Goal: Task Accomplishment & Management: Manage account settings

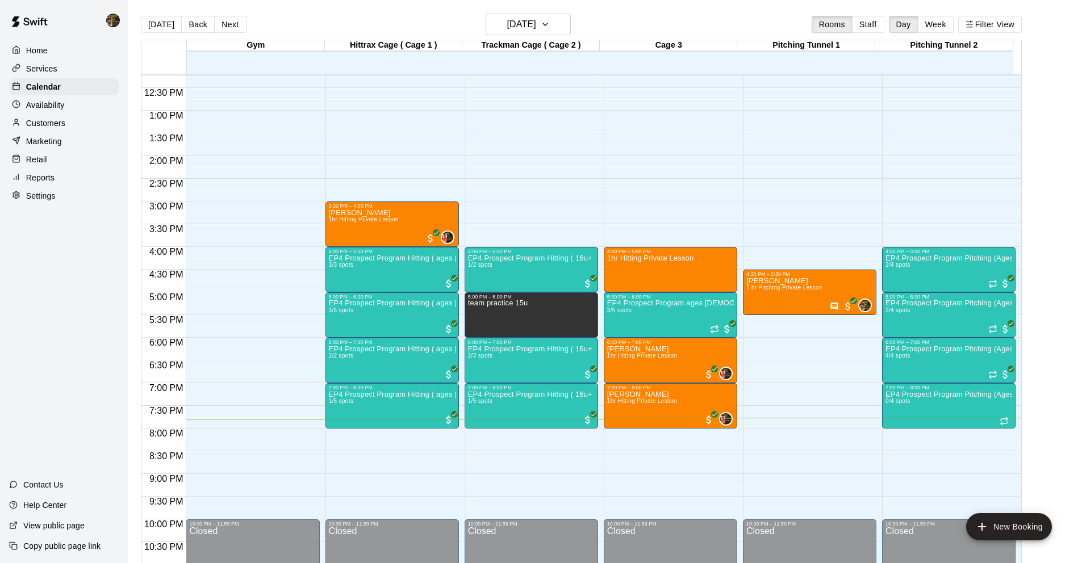
scroll to position [555, 0]
click at [58, 200] on div "Settings" at bounding box center [64, 195] width 110 height 17
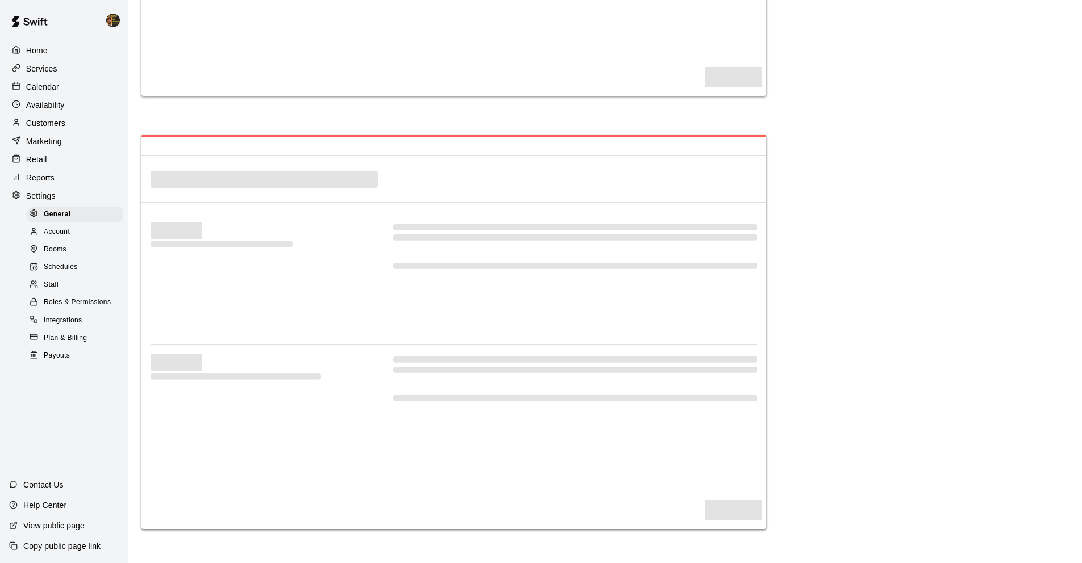
select select "**"
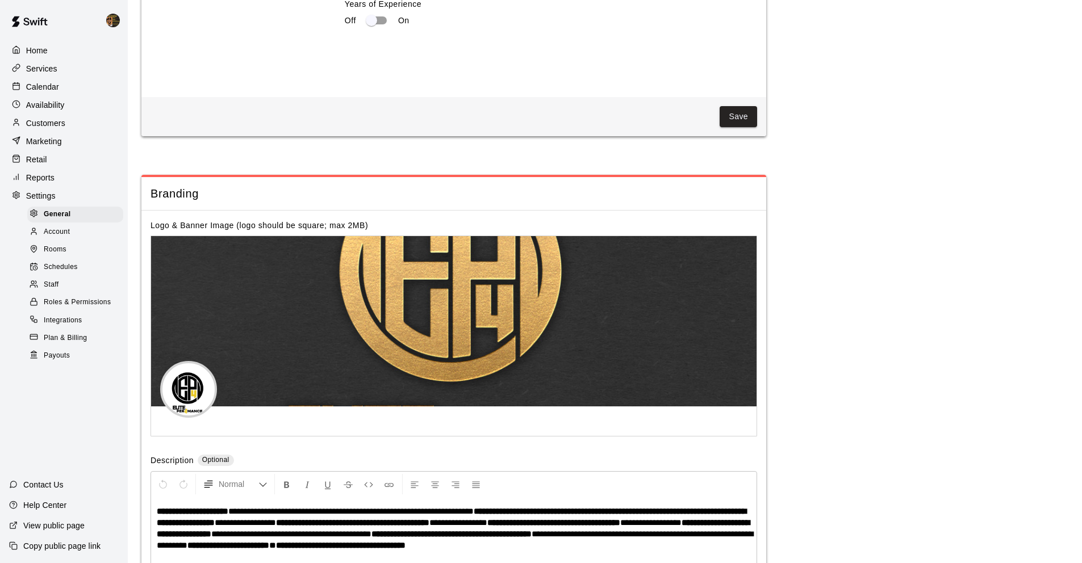
scroll to position [2356, 0]
click at [68, 284] on div "Staff" at bounding box center [75, 285] width 96 height 16
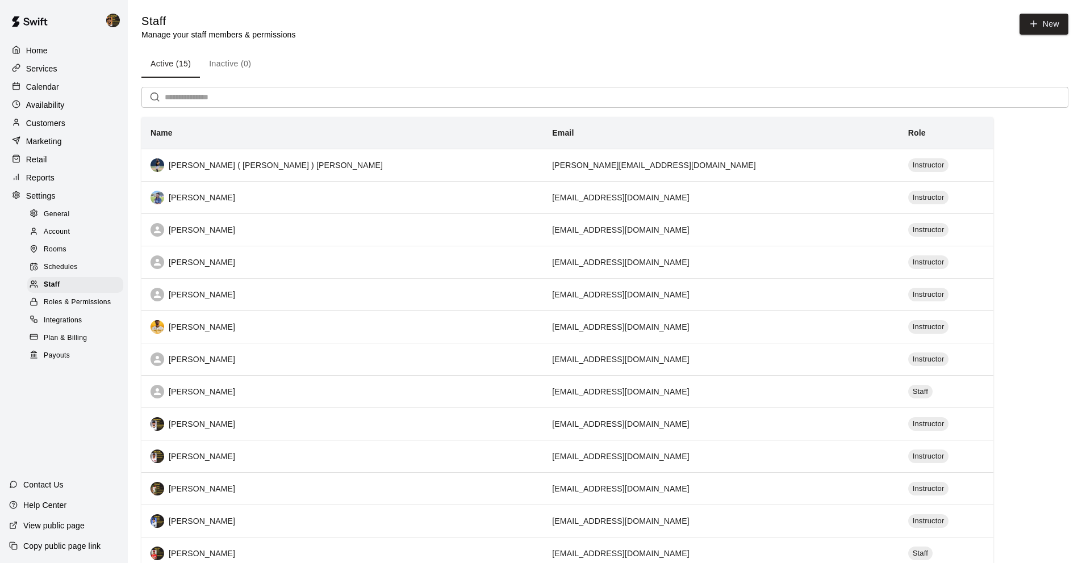
click at [70, 303] on span "Roles & Permissions" at bounding box center [77, 302] width 67 height 11
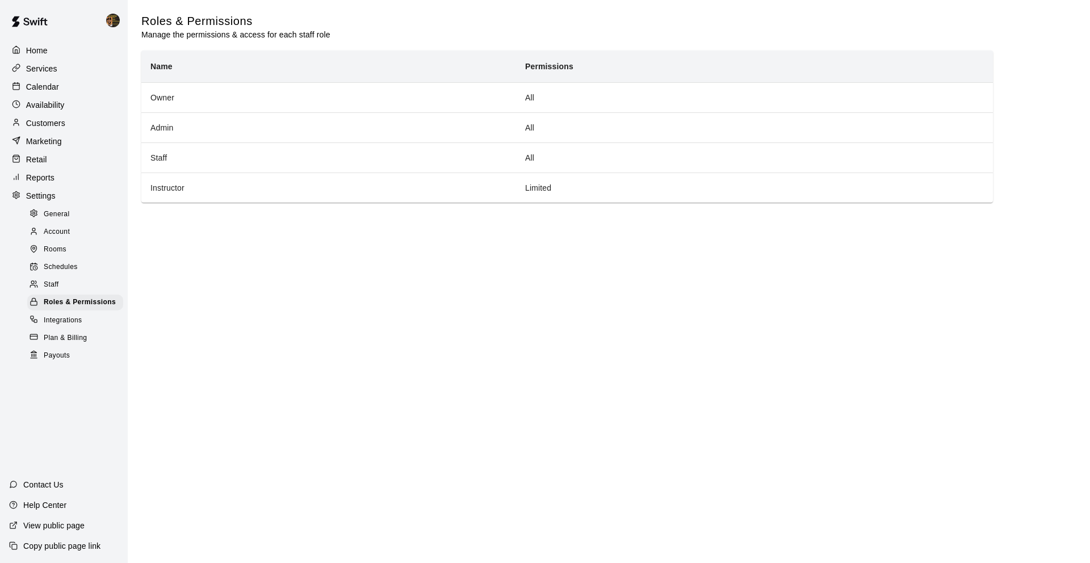
click at [59, 248] on span "Rooms" at bounding box center [55, 249] width 23 height 11
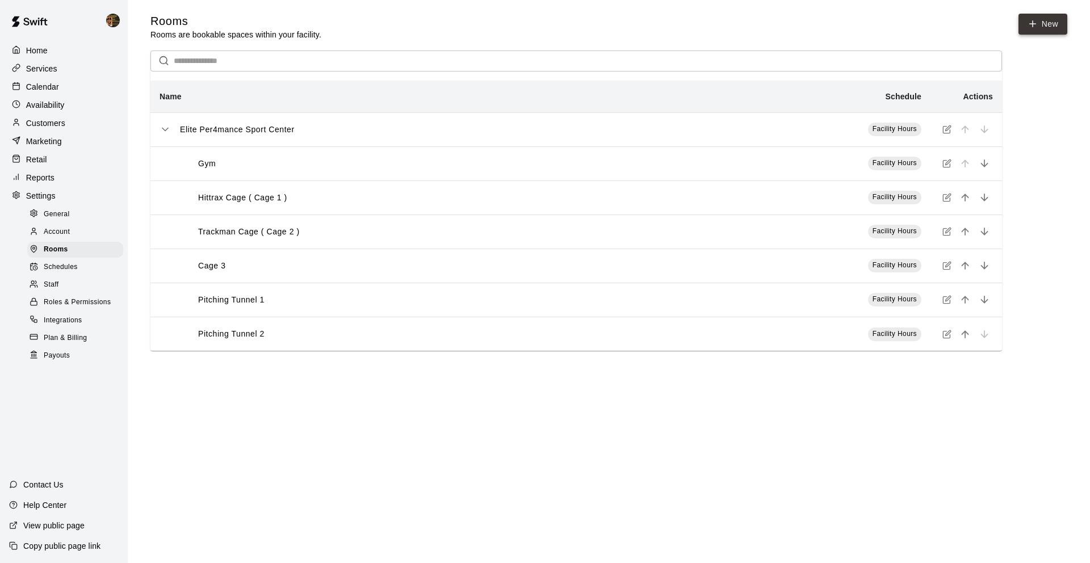
click at [1056, 20] on link "New" at bounding box center [1043, 24] width 49 height 21
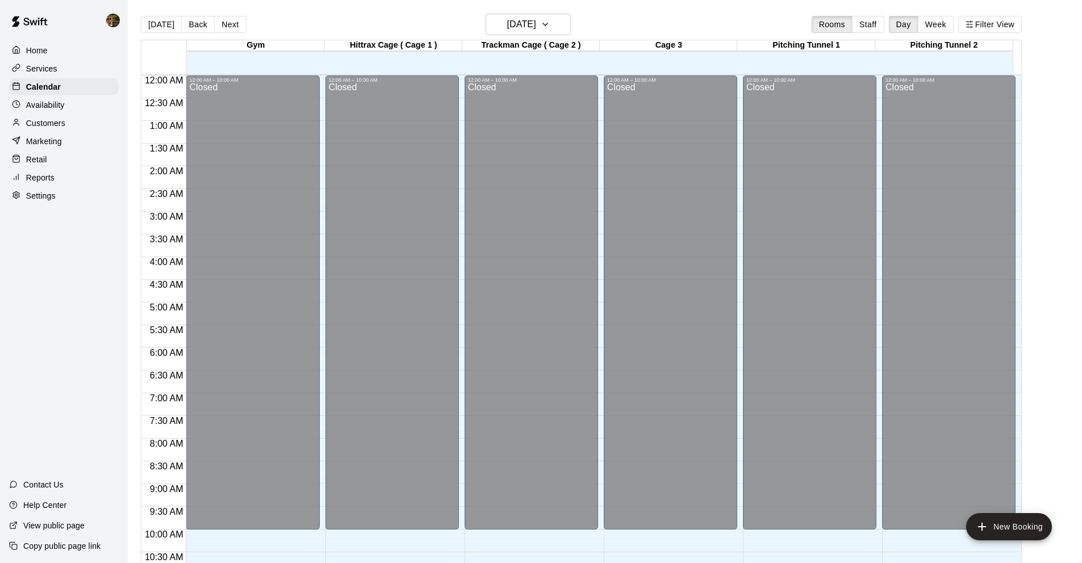
scroll to position [426, 0]
